Goal: Transaction & Acquisition: Obtain resource

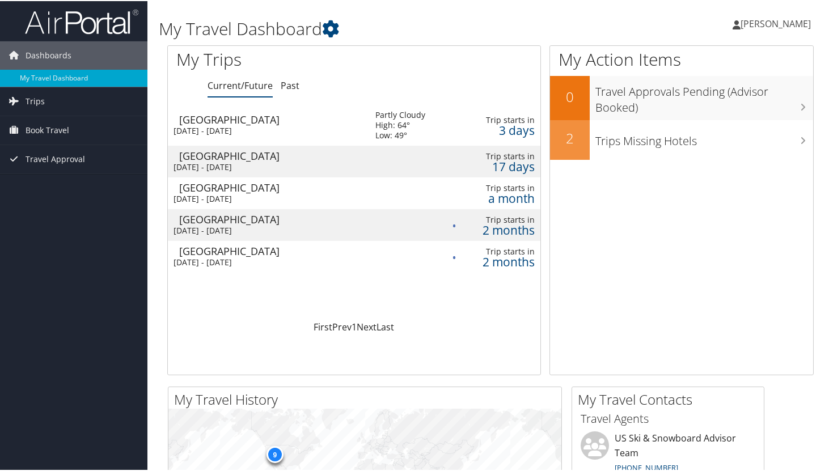
click at [430, 131] on td "Partly Cloudy High: 64° Low: 49°" at bounding box center [405, 124] width 83 height 41
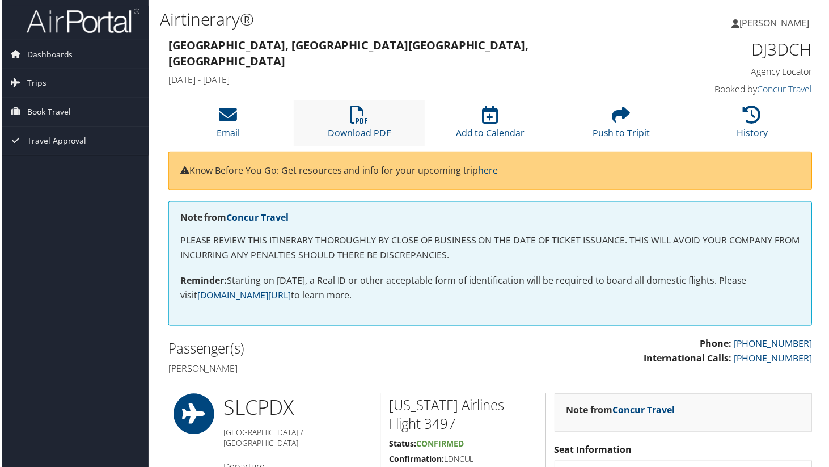
click at [377, 122] on li "Download PDF" at bounding box center [359, 123] width 132 height 46
